Goal: Transaction & Acquisition: Book appointment/travel/reservation

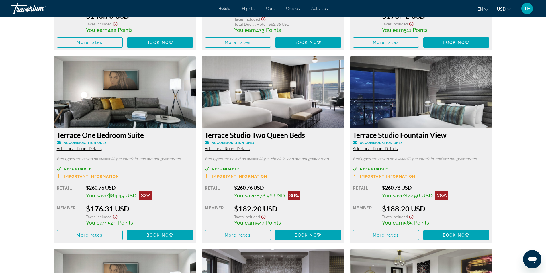
scroll to position [946, 0]
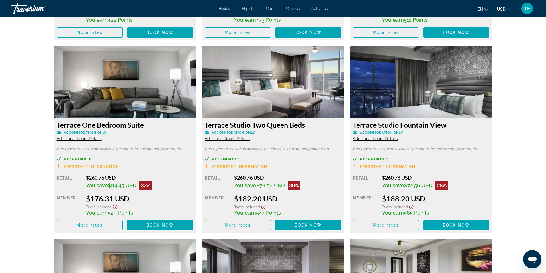
click at [374, 136] on span "Additional Room Details" at bounding box center [375, 138] width 45 height 5
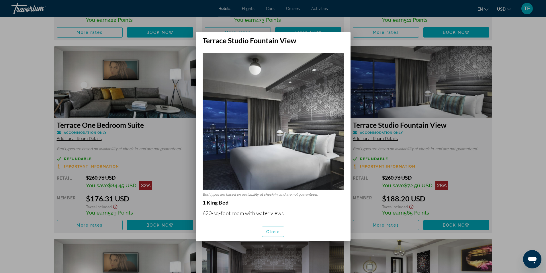
scroll to position [0, 0]
click at [273, 232] on span "Close" at bounding box center [273, 232] width 14 height 5
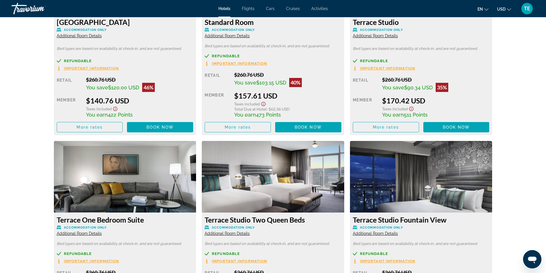
scroll to position [918, 0]
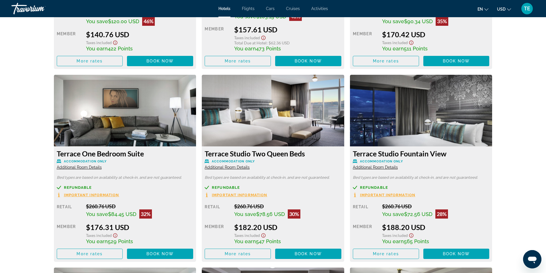
click at [259, 126] on img "Main content" at bounding box center [273, 111] width 143 height 72
click at [307, 252] on span "Book now" at bounding box center [308, 254] width 27 height 5
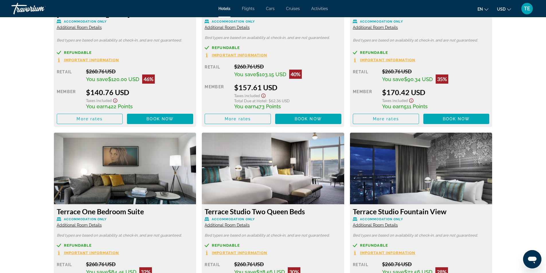
scroll to position [860, 0]
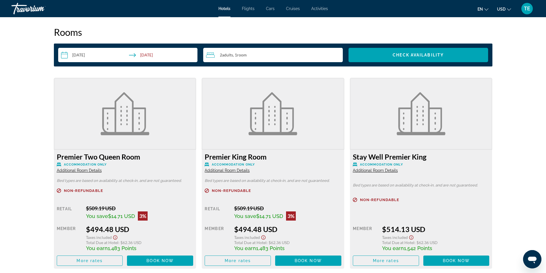
scroll to position [745, 0]
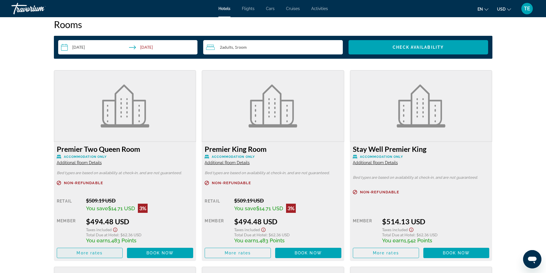
click at [91, 251] on span "More rates" at bounding box center [90, 253] width 26 height 5
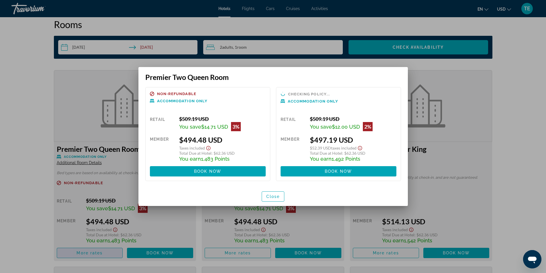
scroll to position [0, 0]
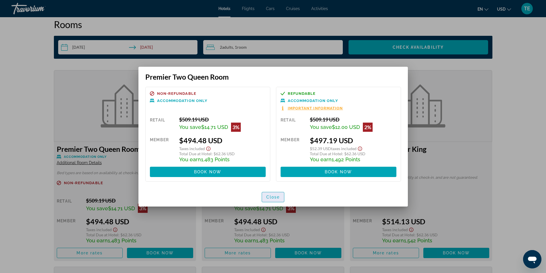
click at [272, 197] on span "Close" at bounding box center [273, 197] width 14 height 5
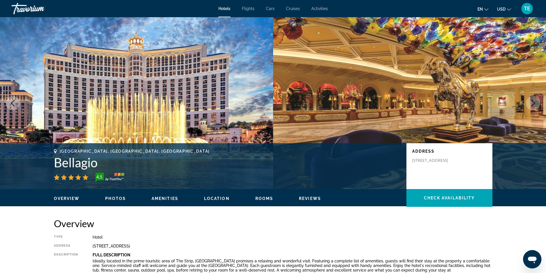
scroll to position [745, 0]
